Goal: Task Accomplishment & Management: Manage account settings

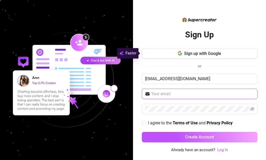
click at [164, 93] on input "text" at bounding box center [202, 94] width 103 height 6
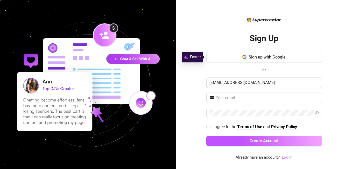
click at [266, 110] on html "Sign Up Sign up with Google or [EMAIL_ADDRESS][DOMAIN_NAME] I agree to the Term…" at bounding box center [176, 84] width 352 height 169
click at [266, 156] on link "Log In" at bounding box center [287, 157] width 11 height 5
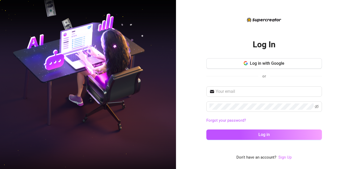
click at [266, 157] on link "Sign Up" at bounding box center [285, 157] width 13 height 5
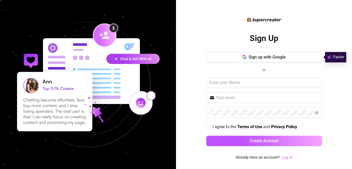
click at [266, 157] on link "Log In" at bounding box center [287, 157] width 11 height 5
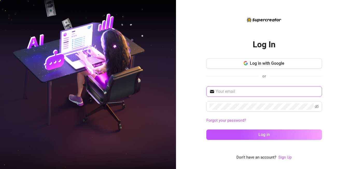
click at [241, 92] on input "text" at bounding box center [267, 91] width 103 height 6
click at [231, 90] on input "text" at bounding box center [267, 91] width 103 height 6
click at [228, 91] on input "text" at bounding box center [267, 91] width 103 height 6
paste input "[EMAIL_ADDRESS][DOMAIN_NAME]"
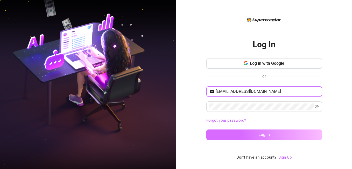
type input "[EMAIL_ADDRESS][DOMAIN_NAME]"
click at [229, 135] on button "Log in" at bounding box center [265, 134] width 116 height 10
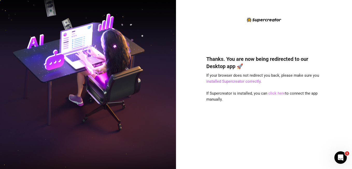
click at [270, 93] on link "click here" at bounding box center [277, 93] width 17 height 5
